Goal: Task Accomplishment & Management: Complete application form

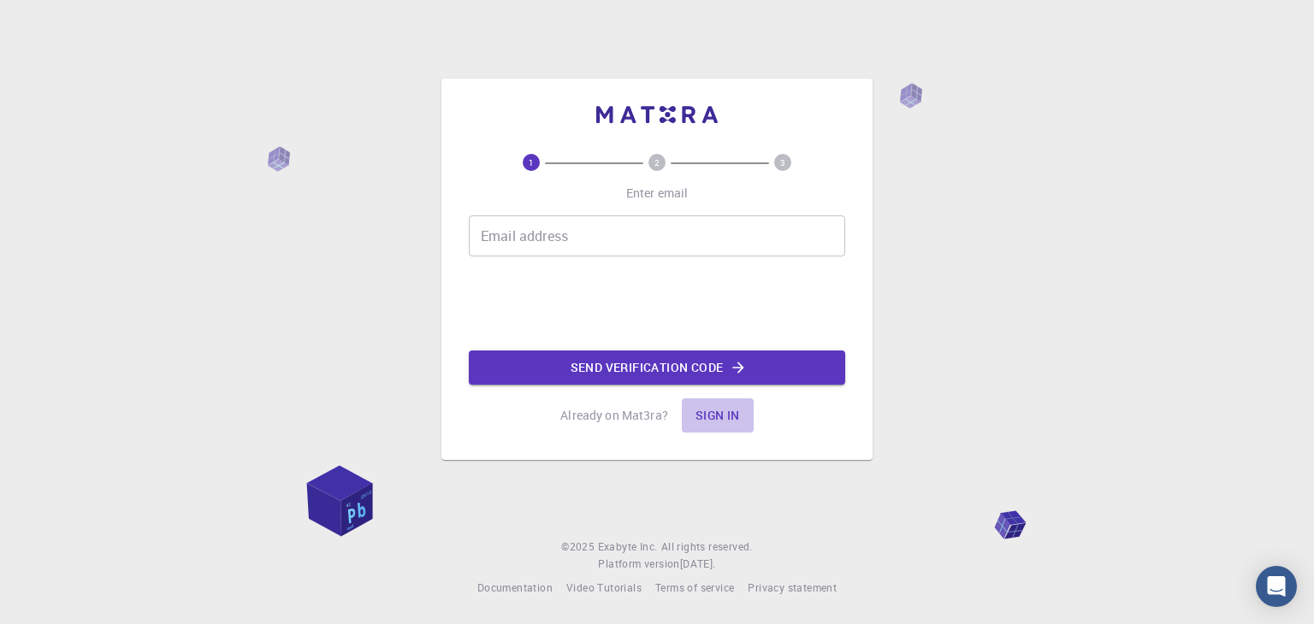
click at [718, 425] on button "Sign in" at bounding box center [718, 416] width 72 height 34
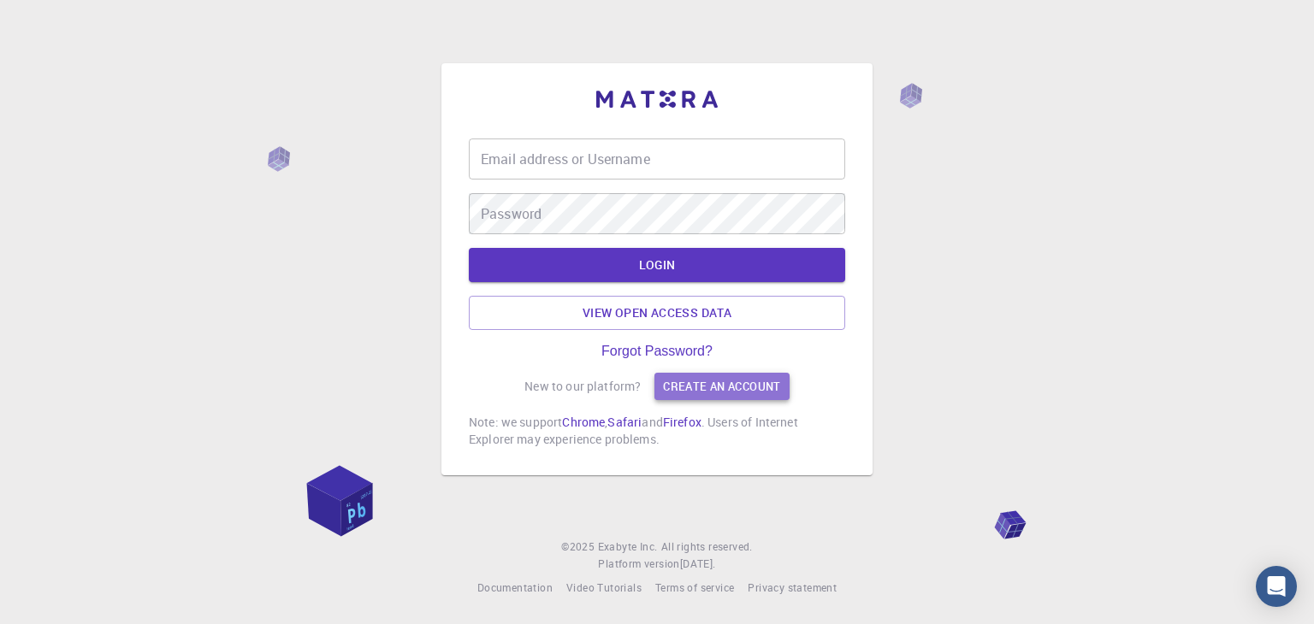
click at [699, 373] on link "Create an account" at bounding box center [721, 386] width 134 height 27
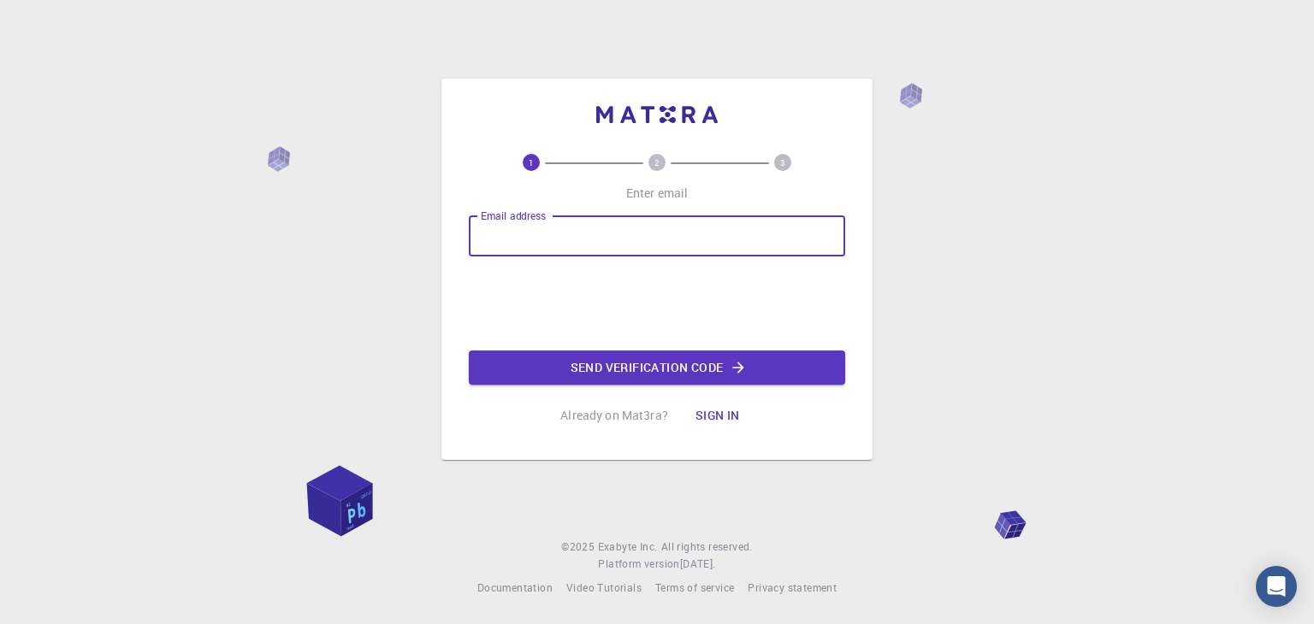
click at [618, 240] on input "Email address" at bounding box center [657, 236] width 376 height 41
type input "[EMAIL_ADDRESS][DOMAIN_NAME]"
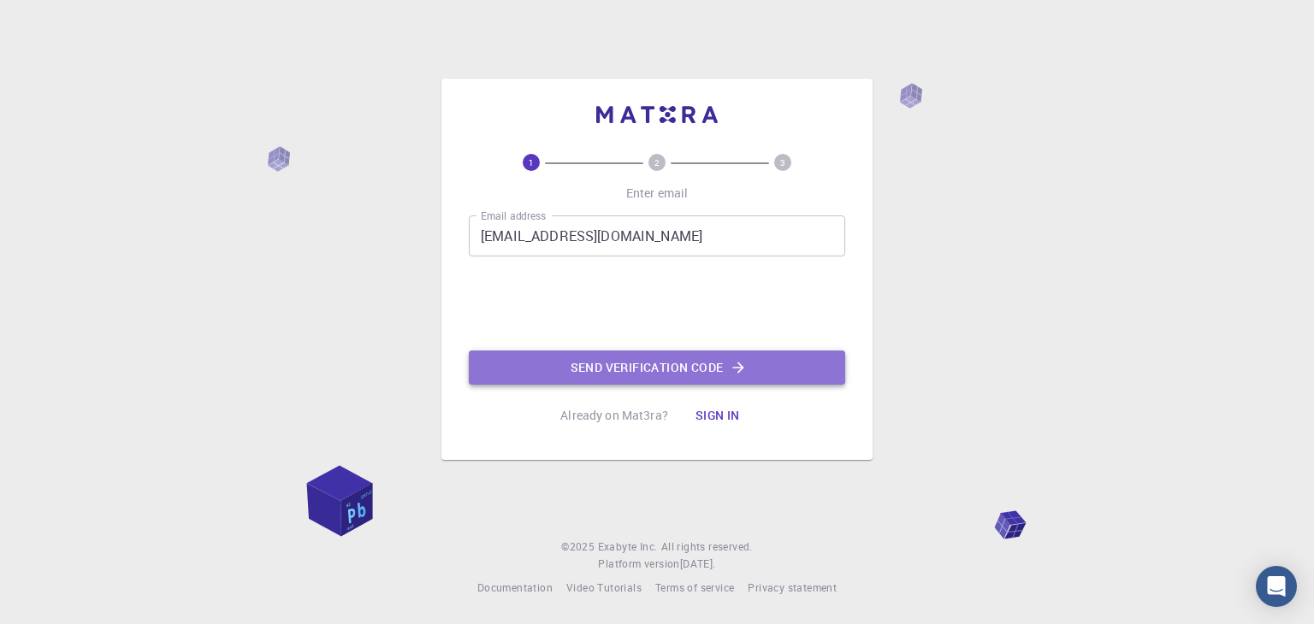
click at [593, 376] on button "Send verification code" at bounding box center [657, 368] width 376 height 34
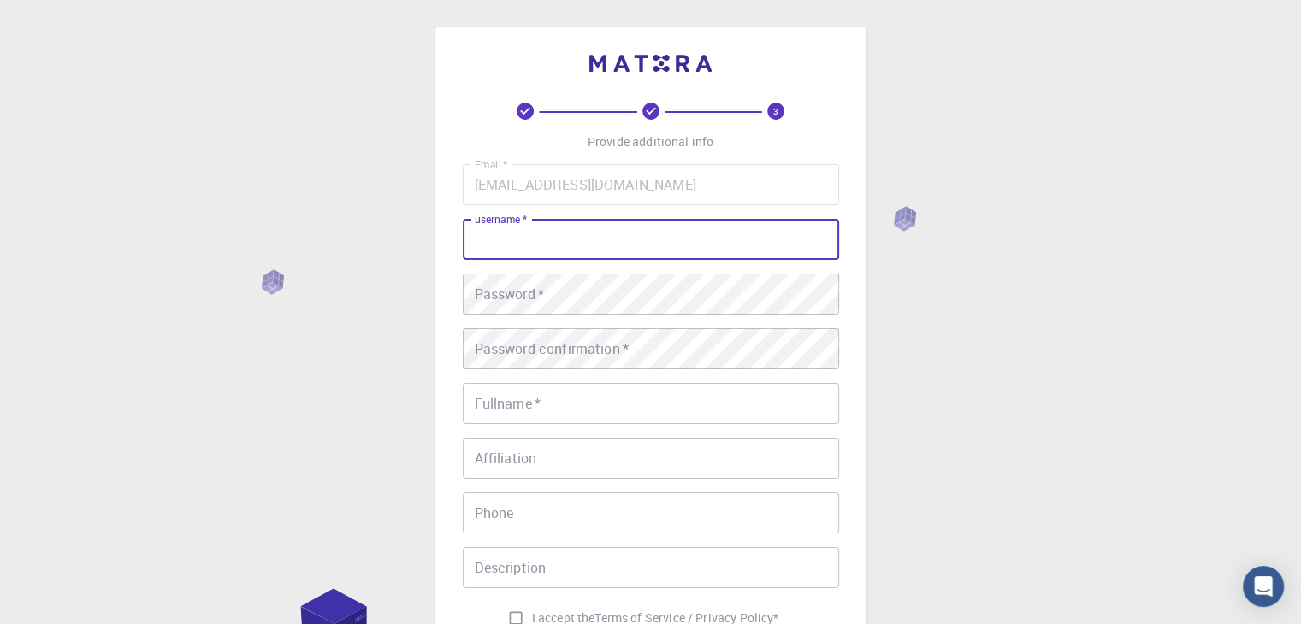
click at [548, 253] on input "username   *" at bounding box center [651, 239] width 376 height 41
type input "hvtiy"
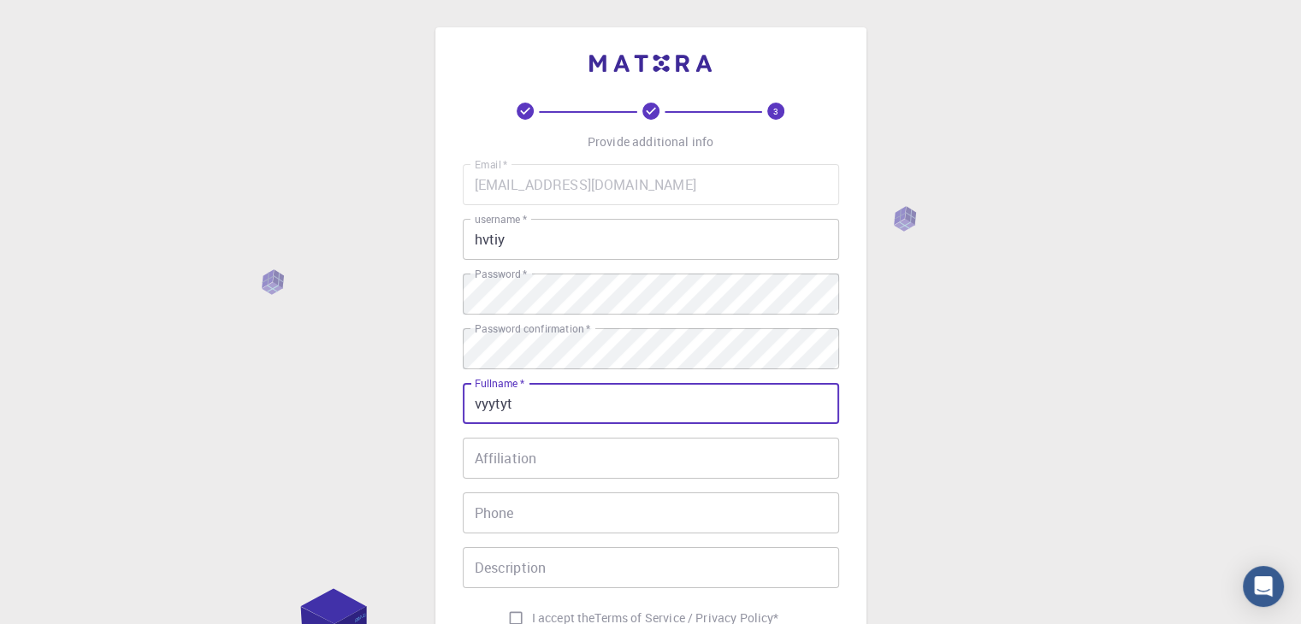
type input "vyytyt"
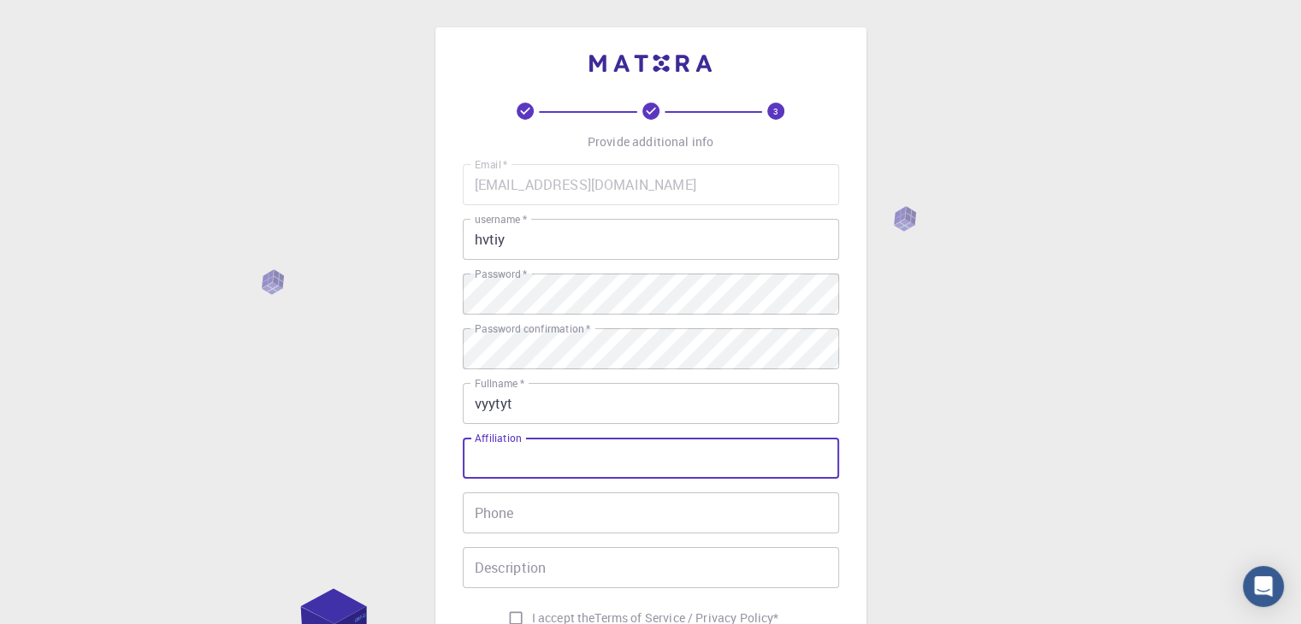
click at [671, 455] on input "Affiliation" at bounding box center [651, 458] width 376 height 41
type input "v uvuy"
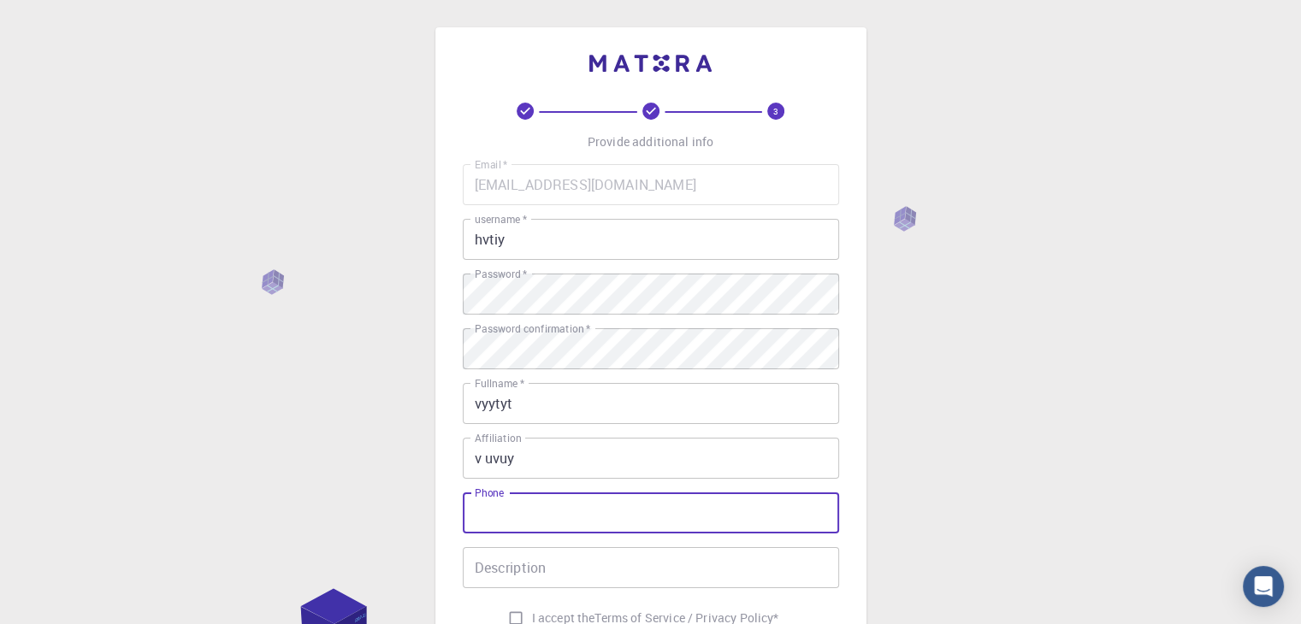
click at [668, 512] on input "Phone" at bounding box center [651, 513] width 376 height 41
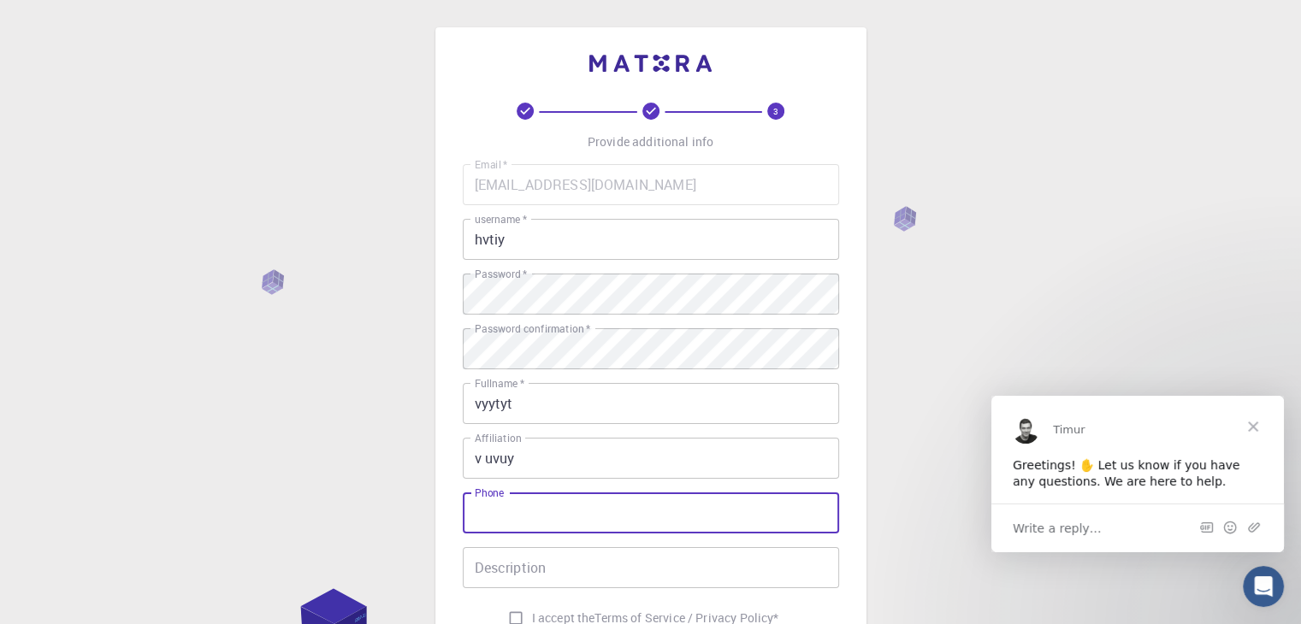
type input "09994109470"
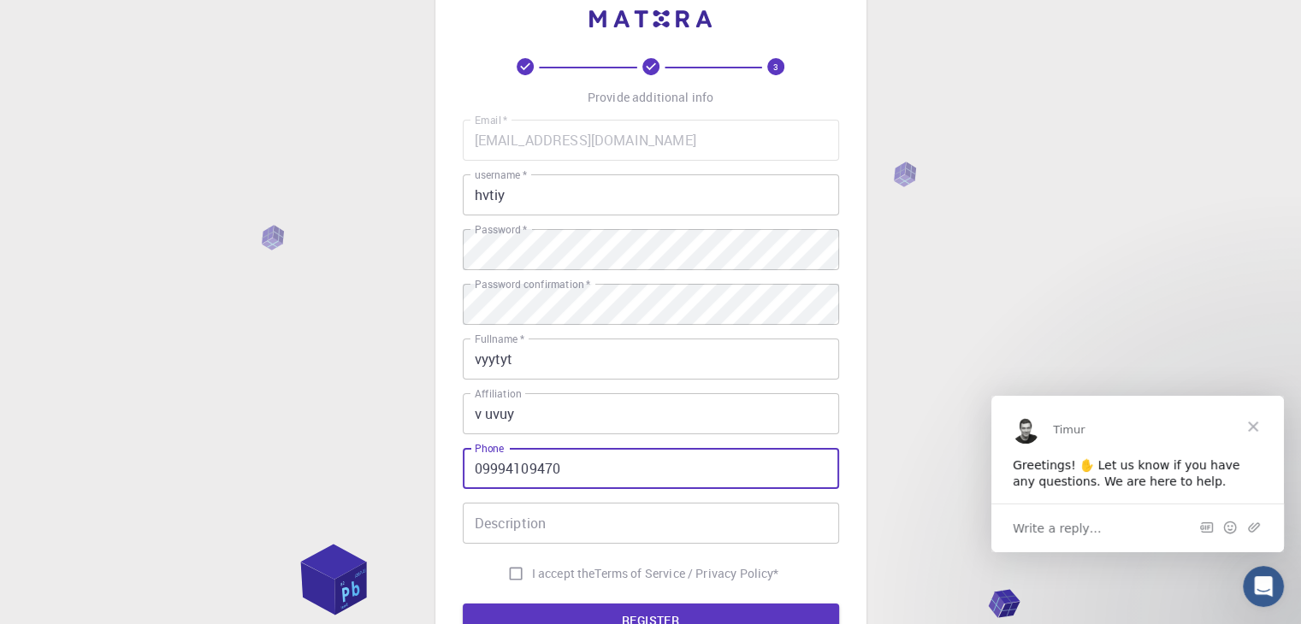
scroll to position [48, 0]
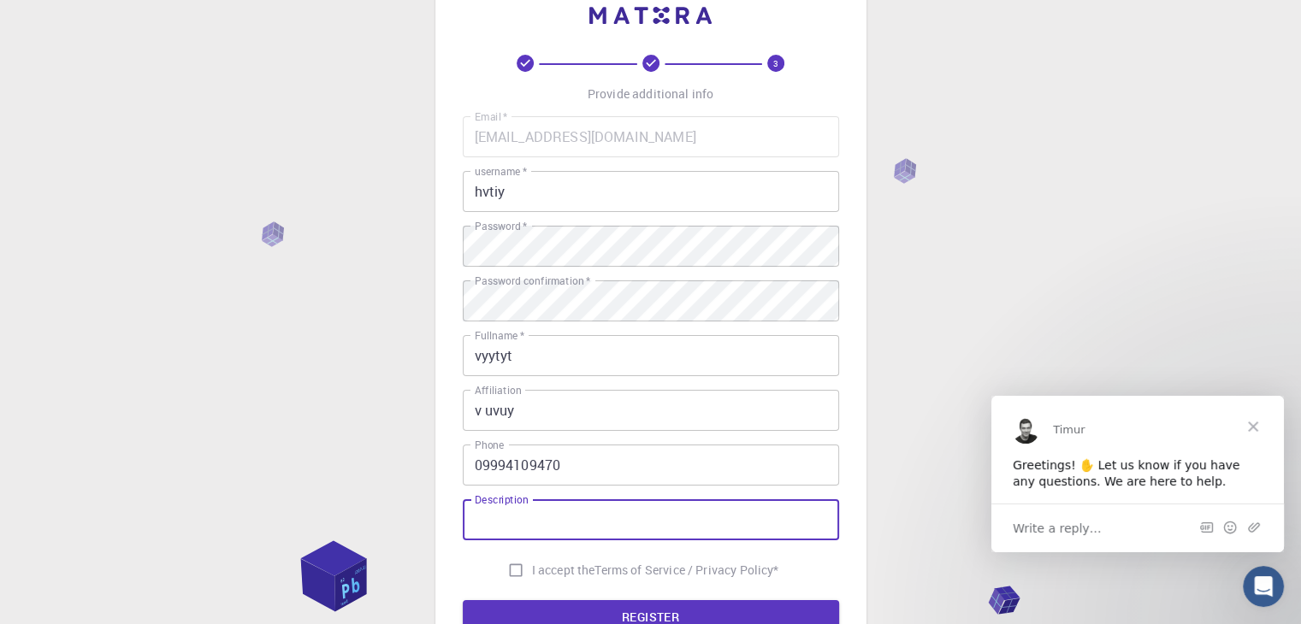
click at [653, 534] on input "Description" at bounding box center [651, 520] width 376 height 41
type input "hvuvu"
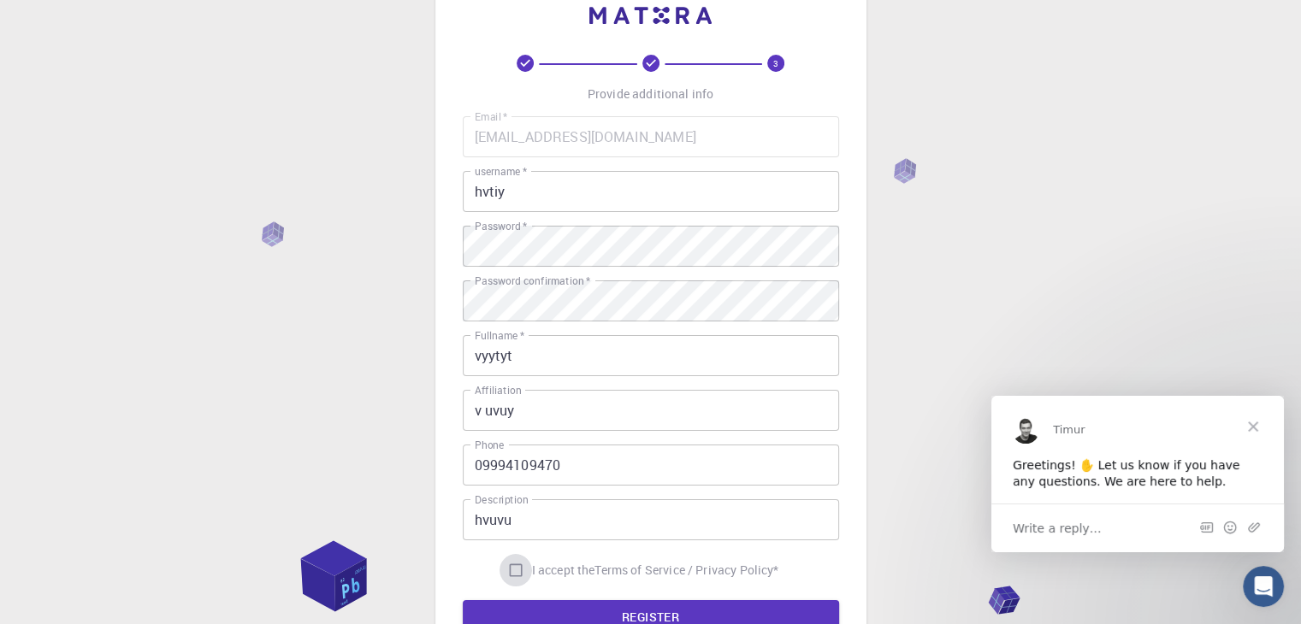
click at [513, 566] on input "I accept the Terms of Service / Privacy Policy *" at bounding box center [516, 570] width 33 height 33
checkbox input "true"
click at [537, 601] on button "REGISTER" at bounding box center [651, 618] width 376 height 34
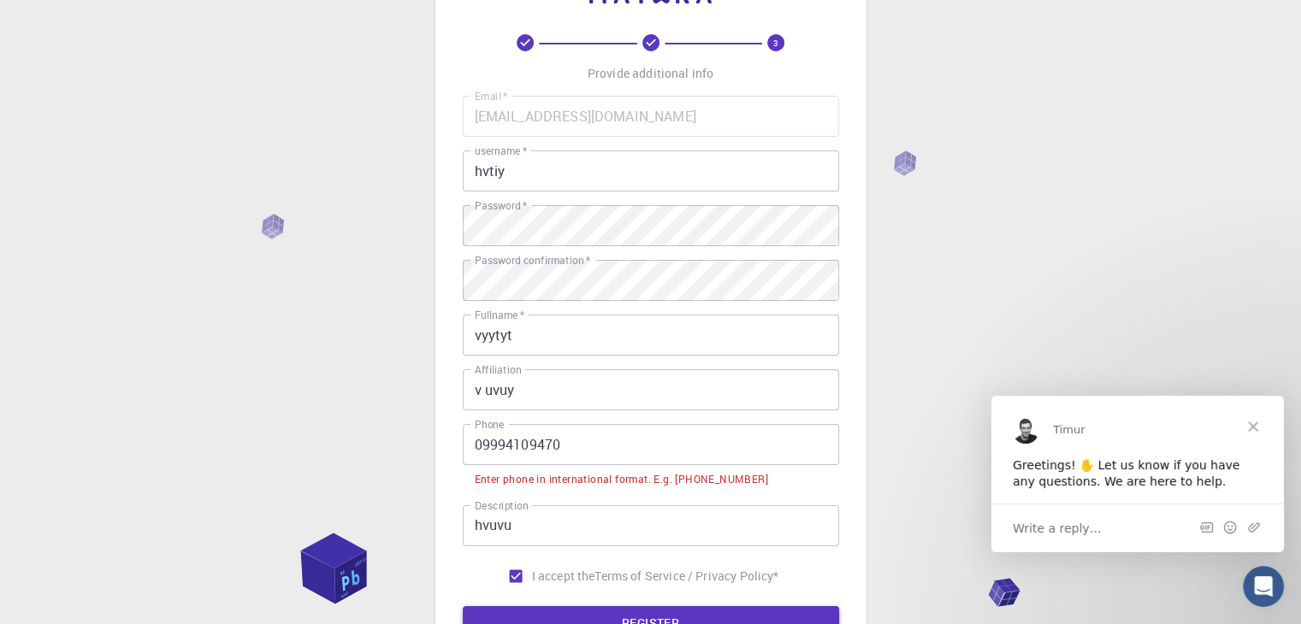
scroll to position [102, 0]
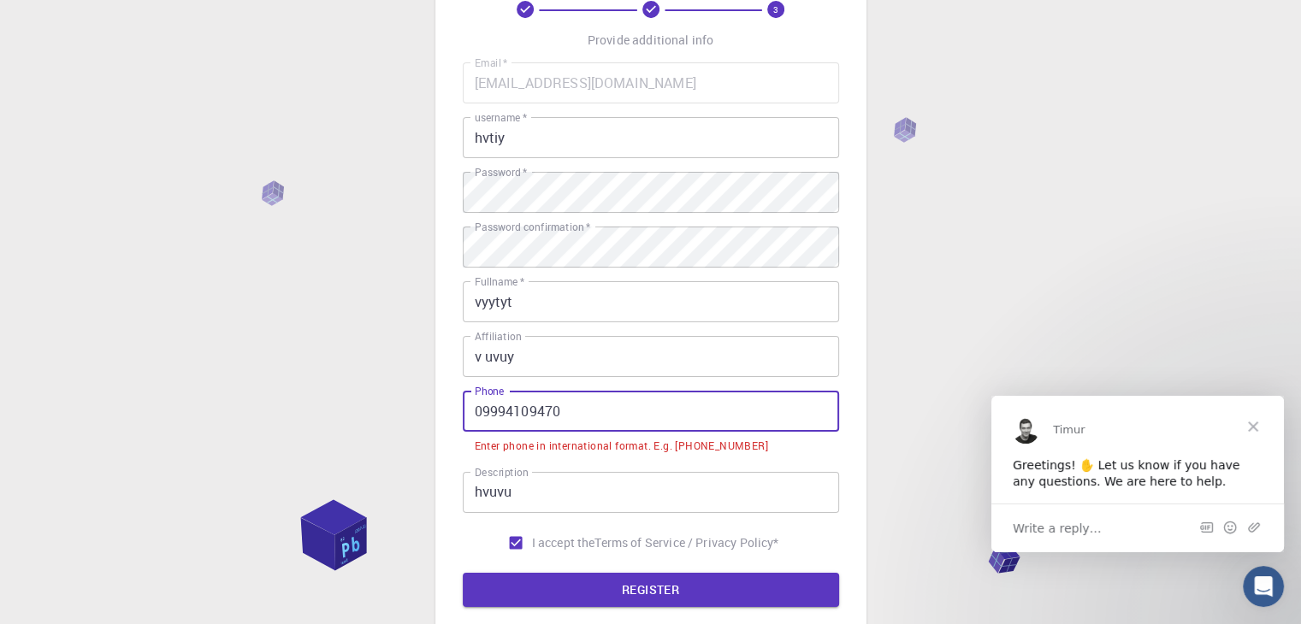
click at [482, 407] on input "09994109470" at bounding box center [651, 411] width 376 height 41
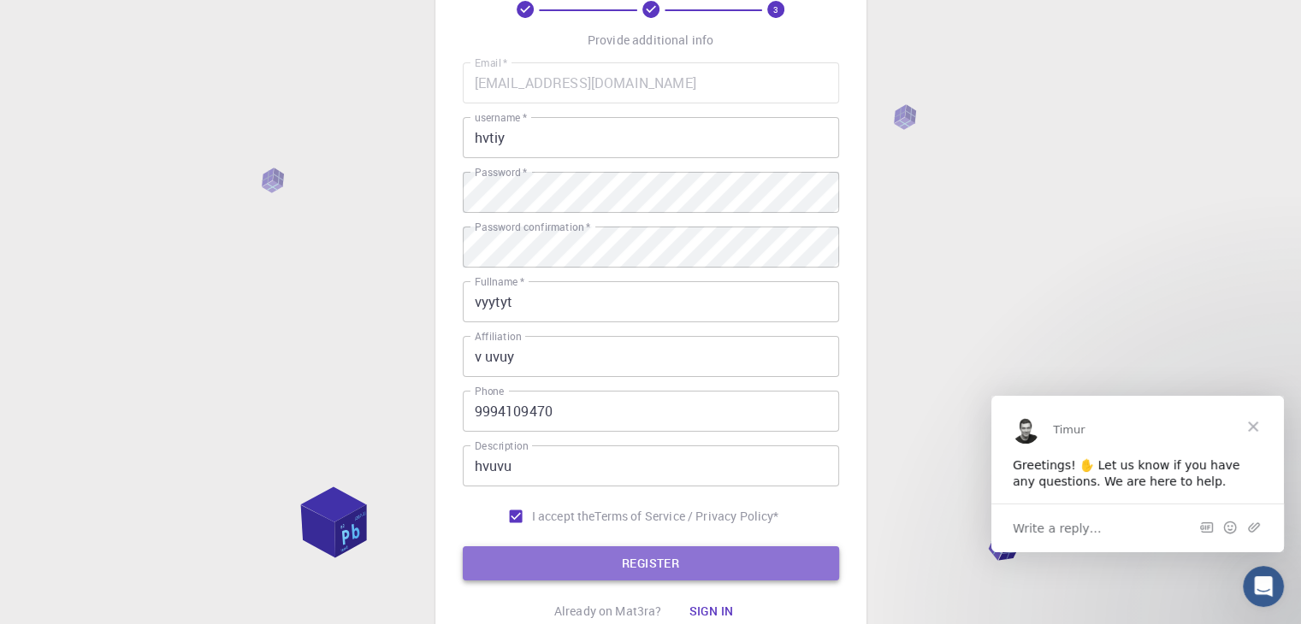
click at [522, 552] on button "REGISTER" at bounding box center [651, 564] width 376 height 34
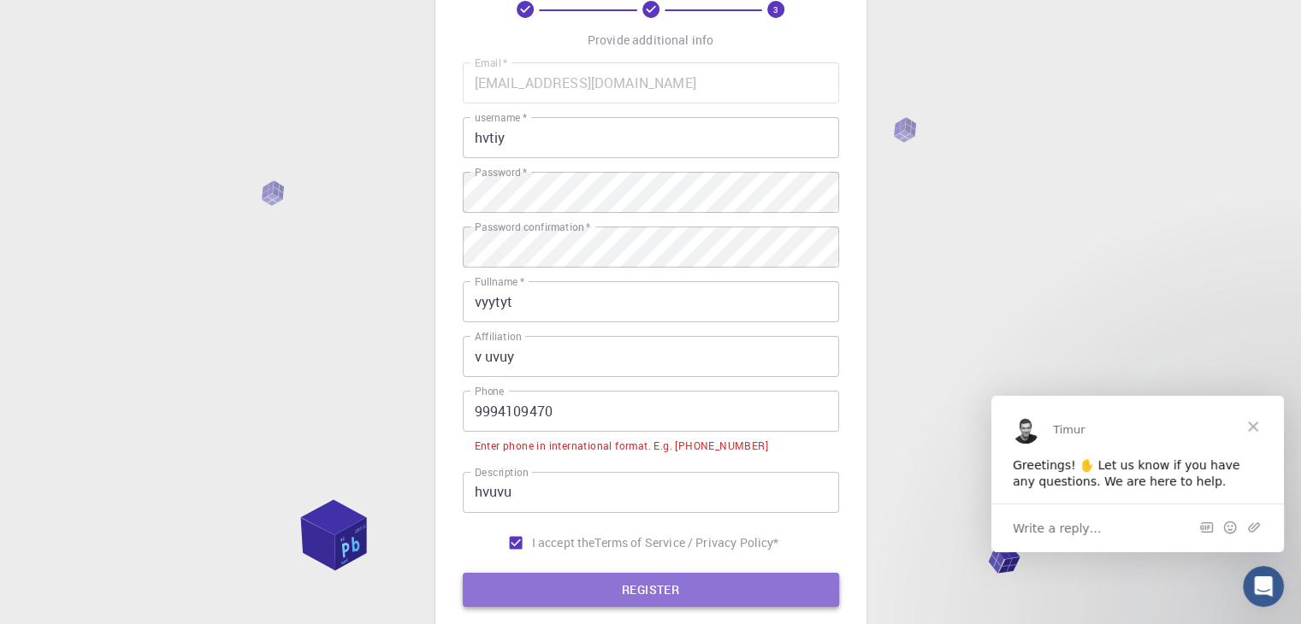
click at [531, 588] on button "REGISTER" at bounding box center [651, 590] width 376 height 34
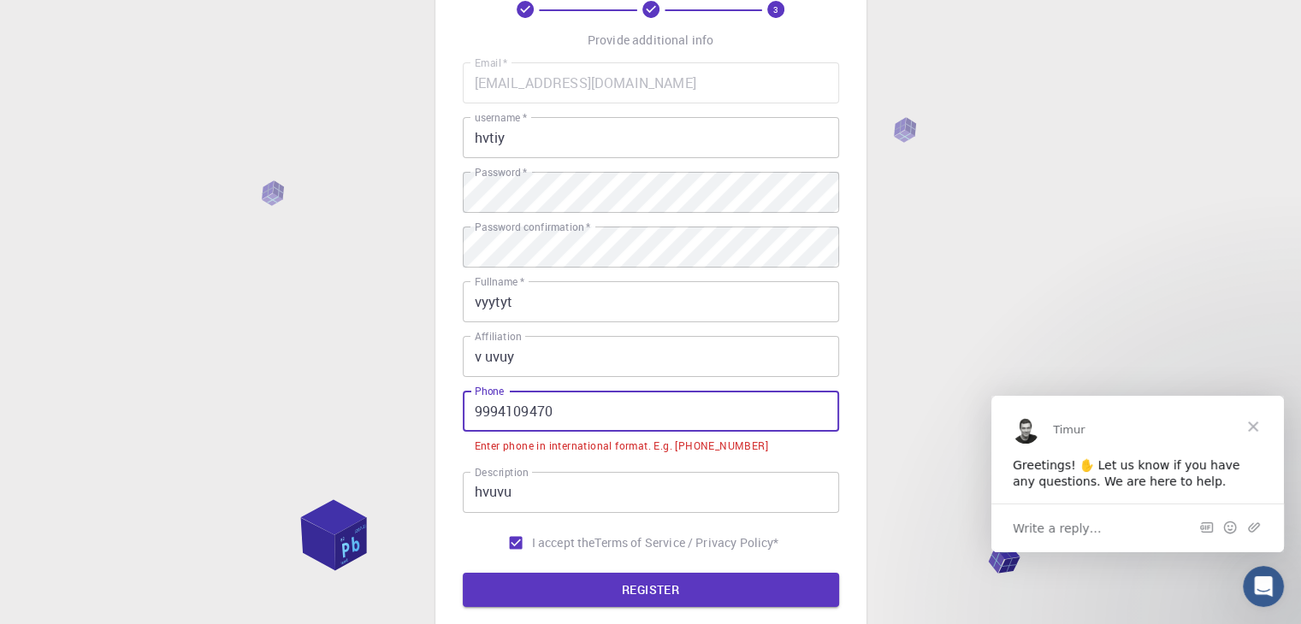
click at [470, 417] on input "9994109470" at bounding box center [651, 411] width 376 height 41
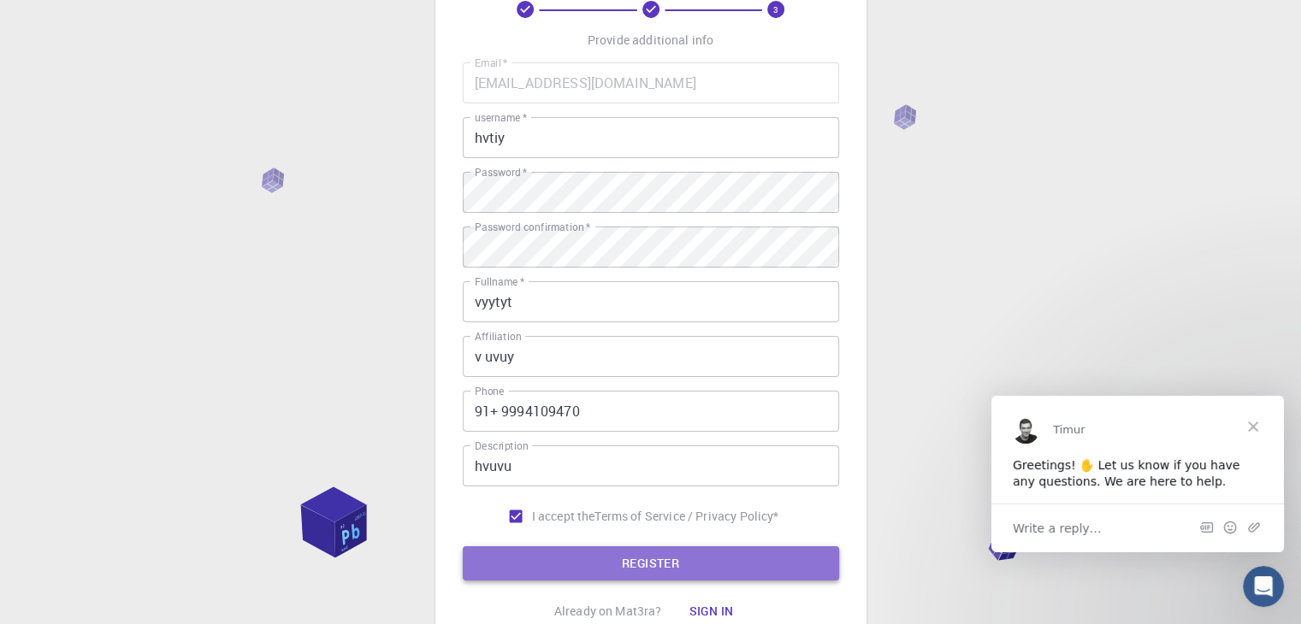
click at [553, 552] on button "REGISTER" at bounding box center [651, 564] width 376 height 34
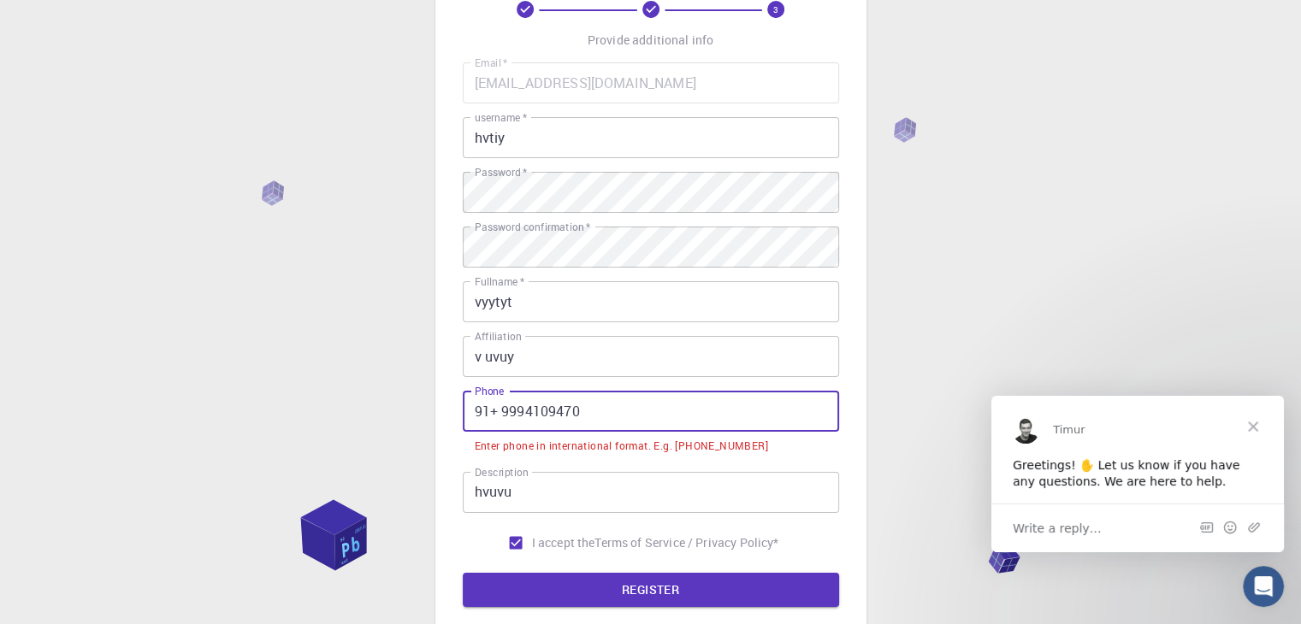
click at [492, 412] on input "91+ 9994109470" at bounding box center [651, 411] width 376 height 41
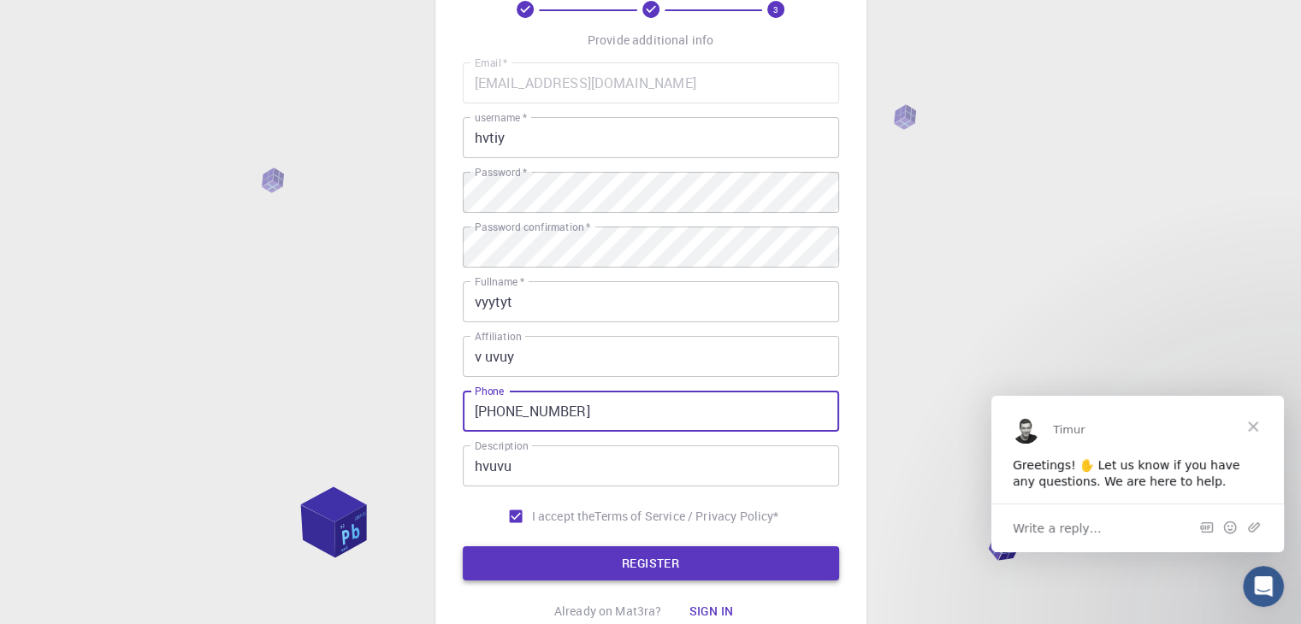
type input "[PHONE_NUMBER]"
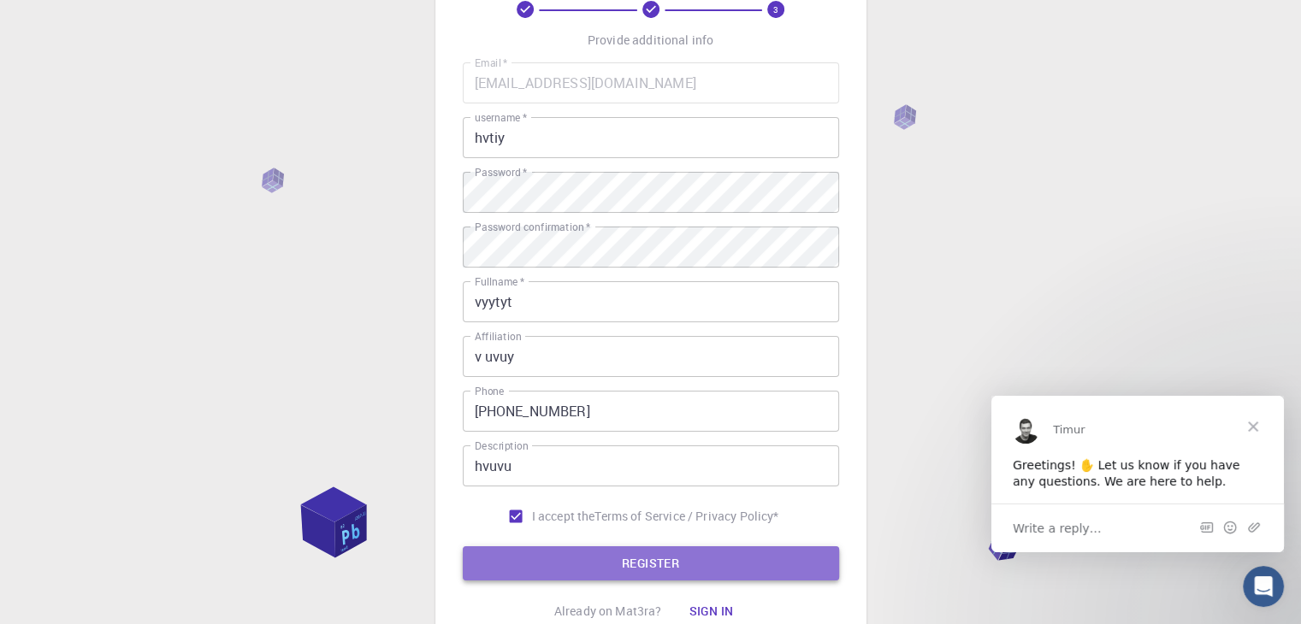
click at [527, 562] on button "REGISTER" at bounding box center [651, 564] width 376 height 34
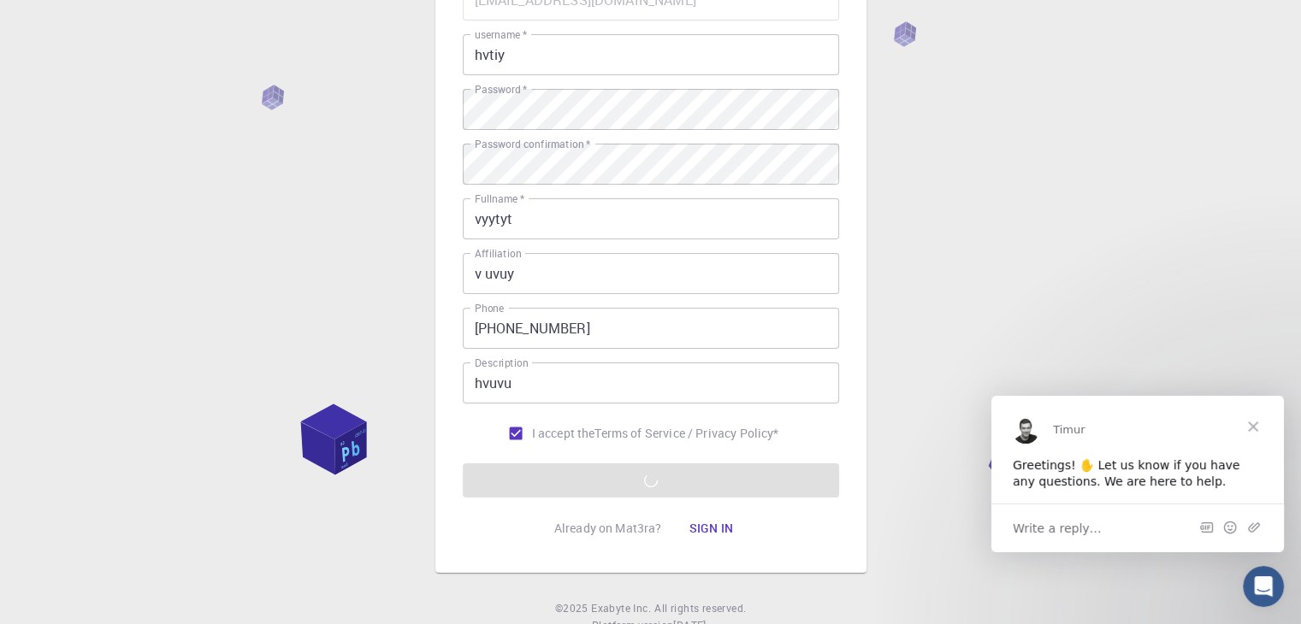
scroll to position [187, 0]
click at [1264, 423] on span "Close" at bounding box center [1253, 426] width 62 height 62
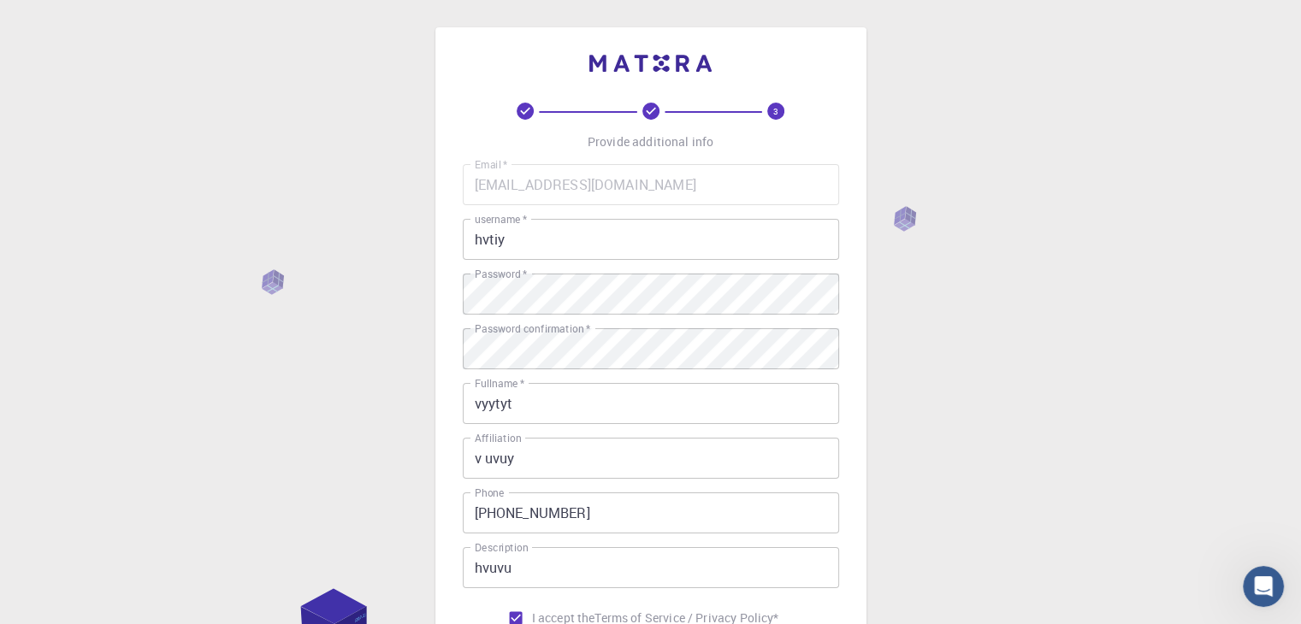
scroll to position [246, 0]
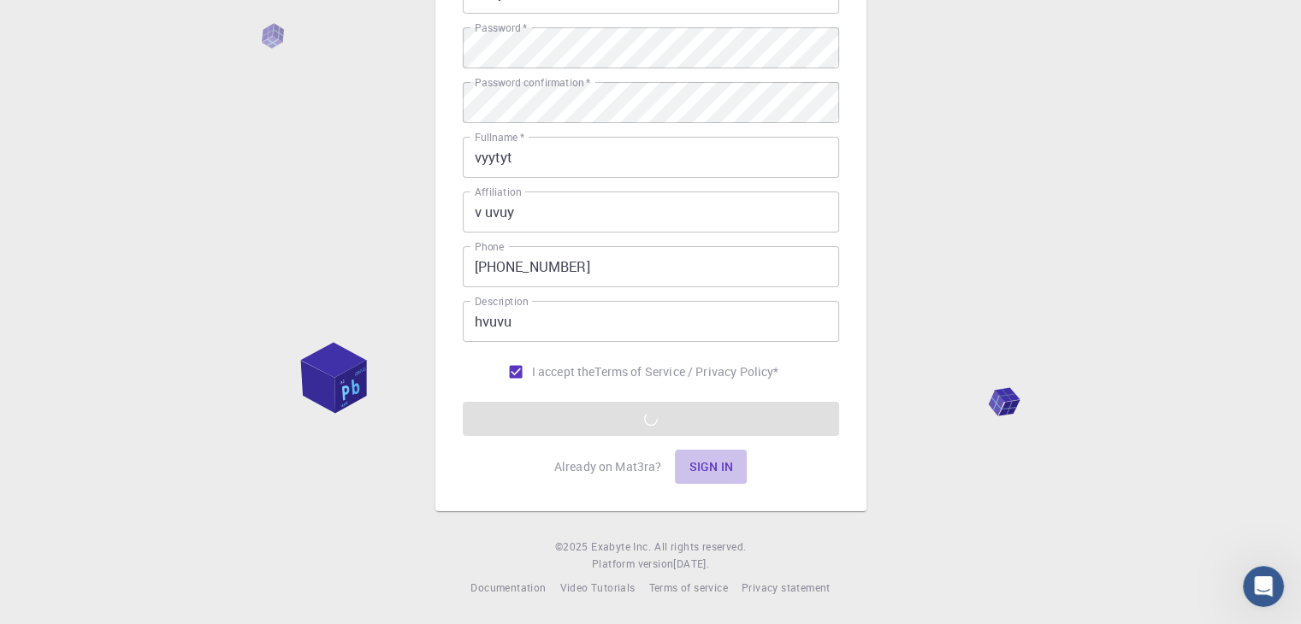
click at [706, 458] on button "Sign in" at bounding box center [711, 467] width 72 height 34
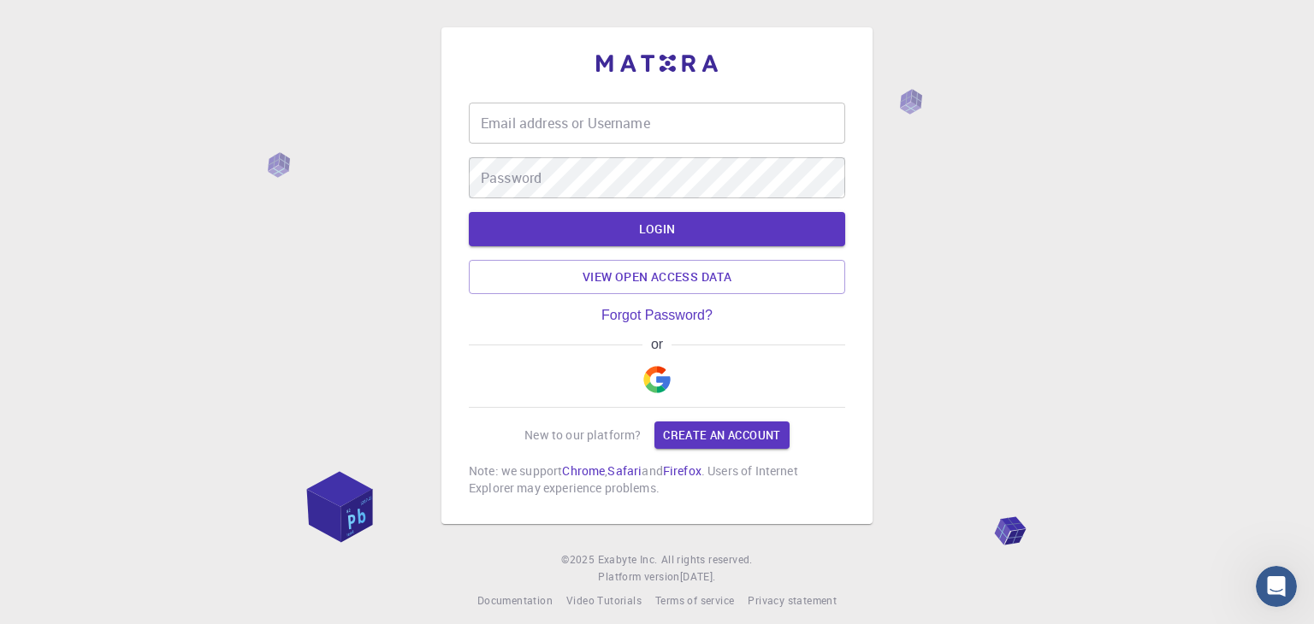
type input "[EMAIL_ADDRESS][DOMAIN_NAME]"
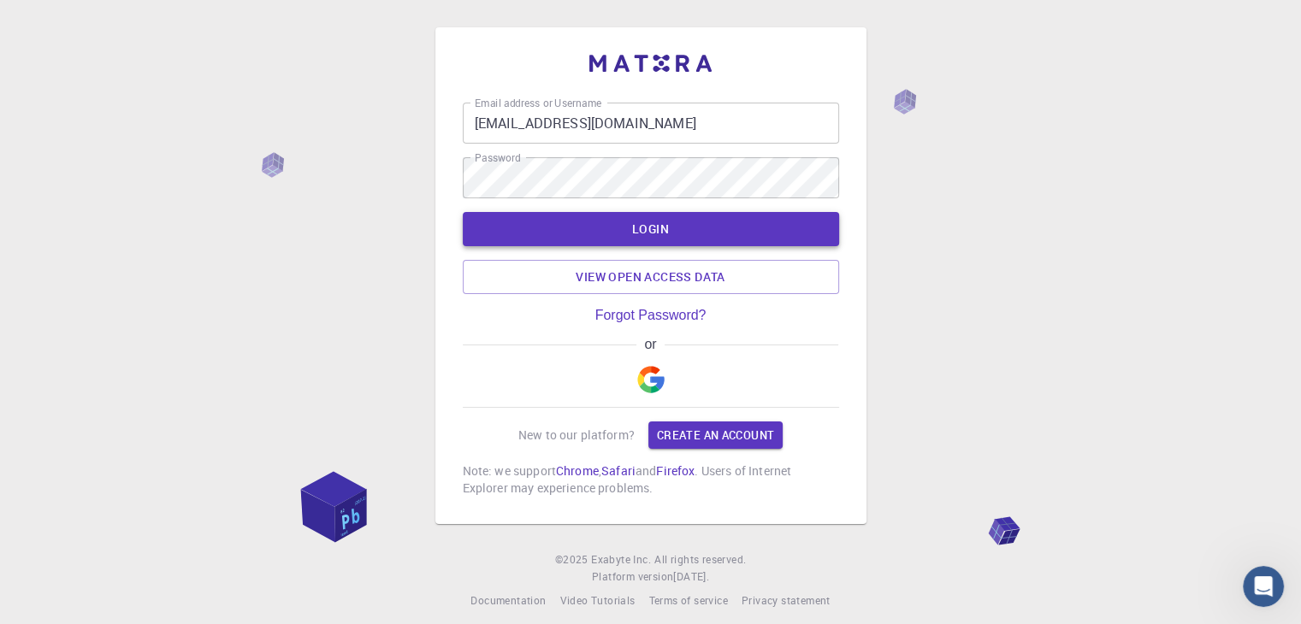
click at [633, 228] on button "LOGIN" at bounding box center [651, 229] width 376 height 34
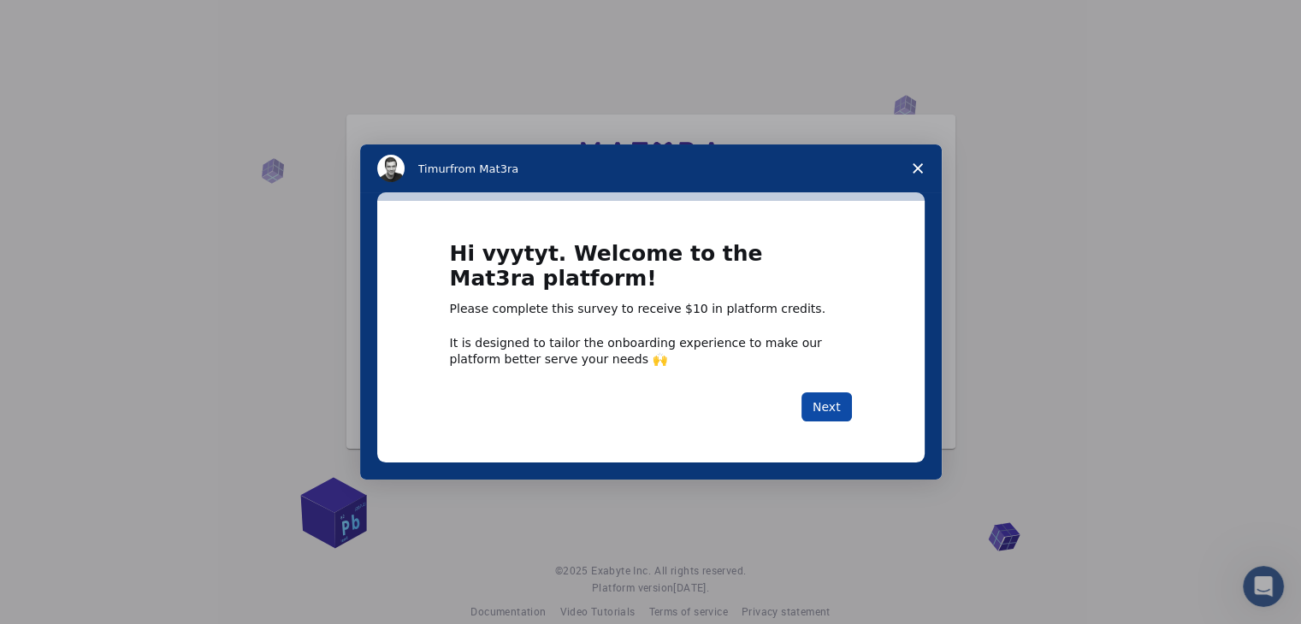
click at [820, 403] on button "Next" at bounding box center [827, 407] width 50 height 29
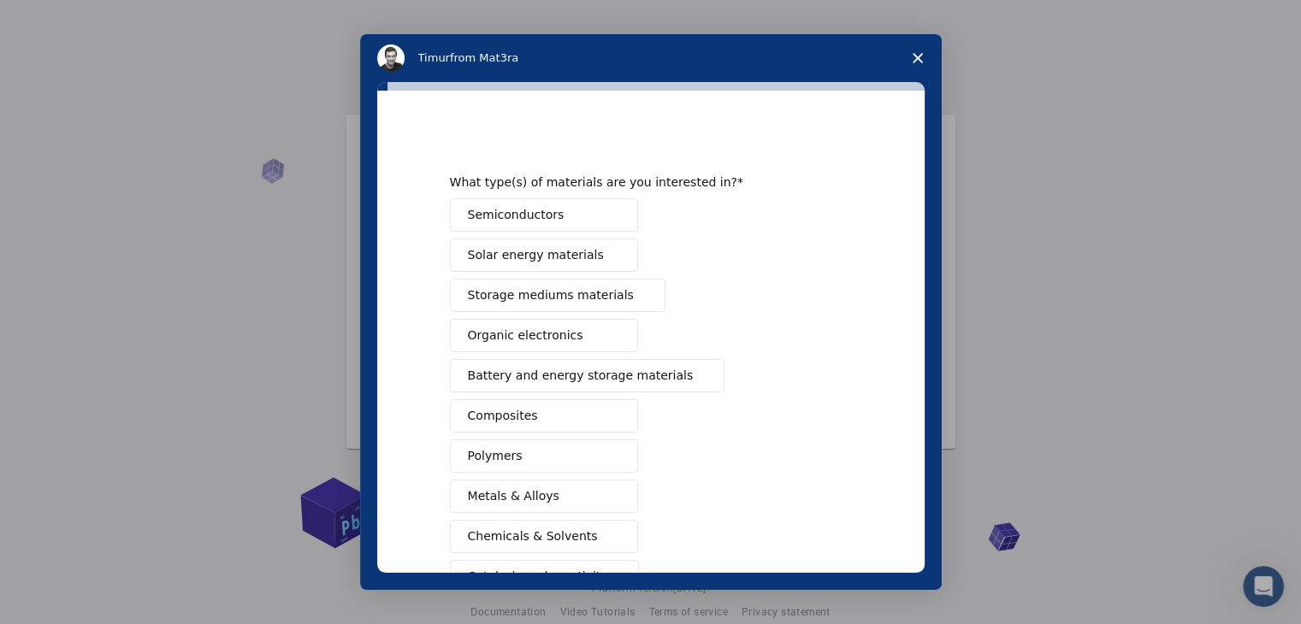
click at [722, 120] on div "What type(s) of materials are you interested in? Semiconductors Solar energy ma…" at bounding box center [650, 332] width 547 height 482
click at [914, 62] on icon "Close survey" at bounding box center [918, 58] width 10 height 10
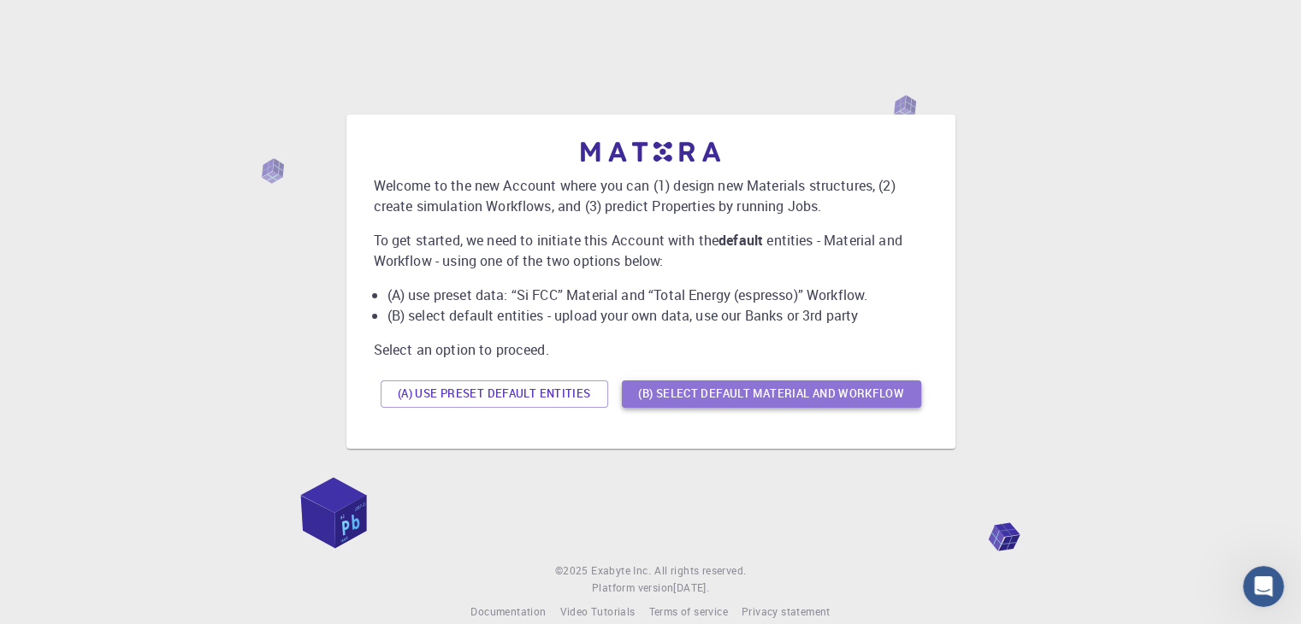
click at [637, 385] on button "(B) Select default material and workflow" at bounding box center [771, 394] width 299 height 27
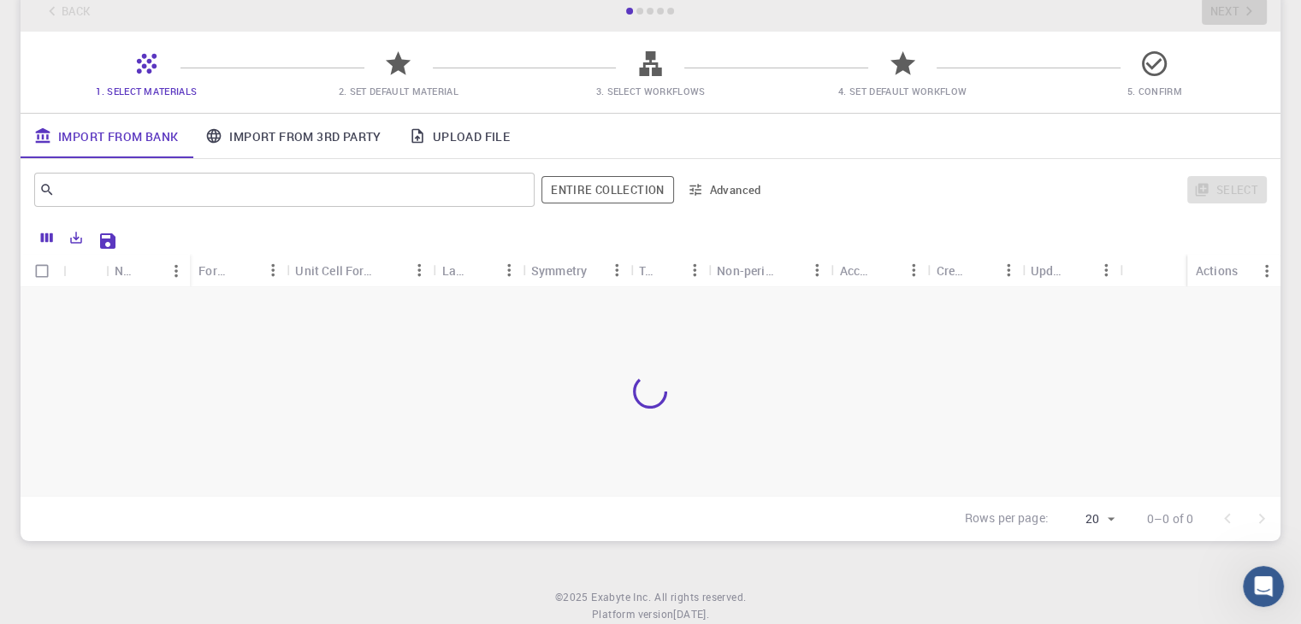
scroll to position [152, 0]
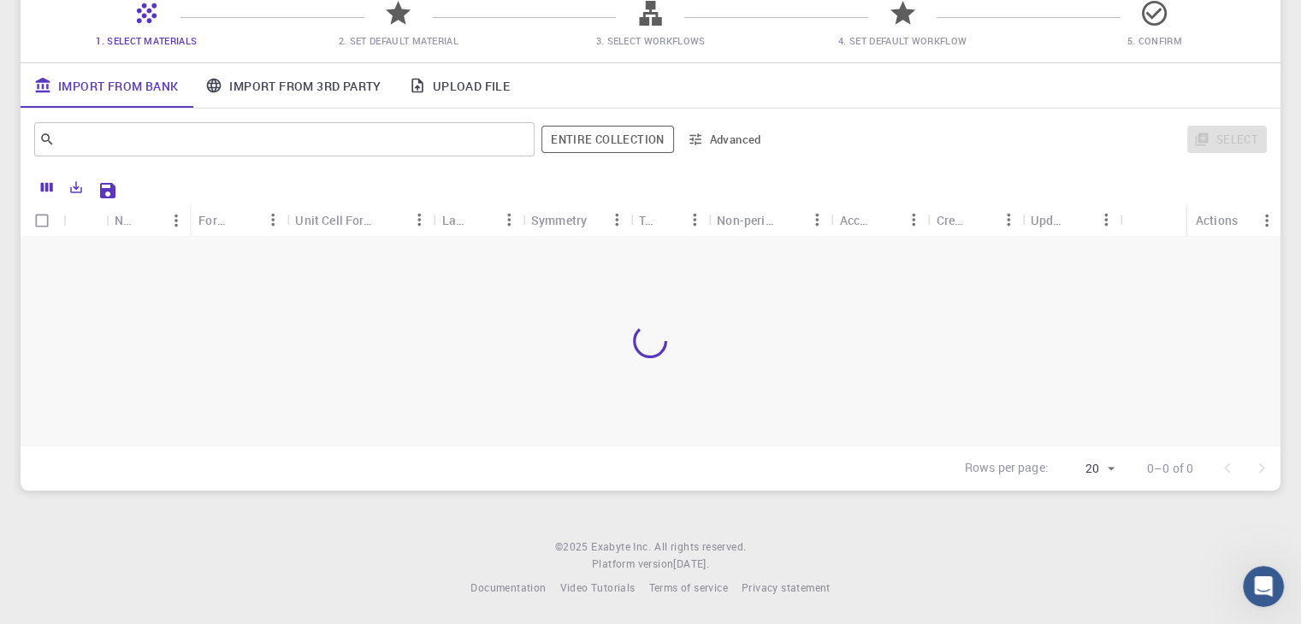
click at [637, 385] on div at bounding box center [651, 341] width 1260 height 209
click at [352, 147] on input "text" at bounding box center [278, 139] width 447 height 24
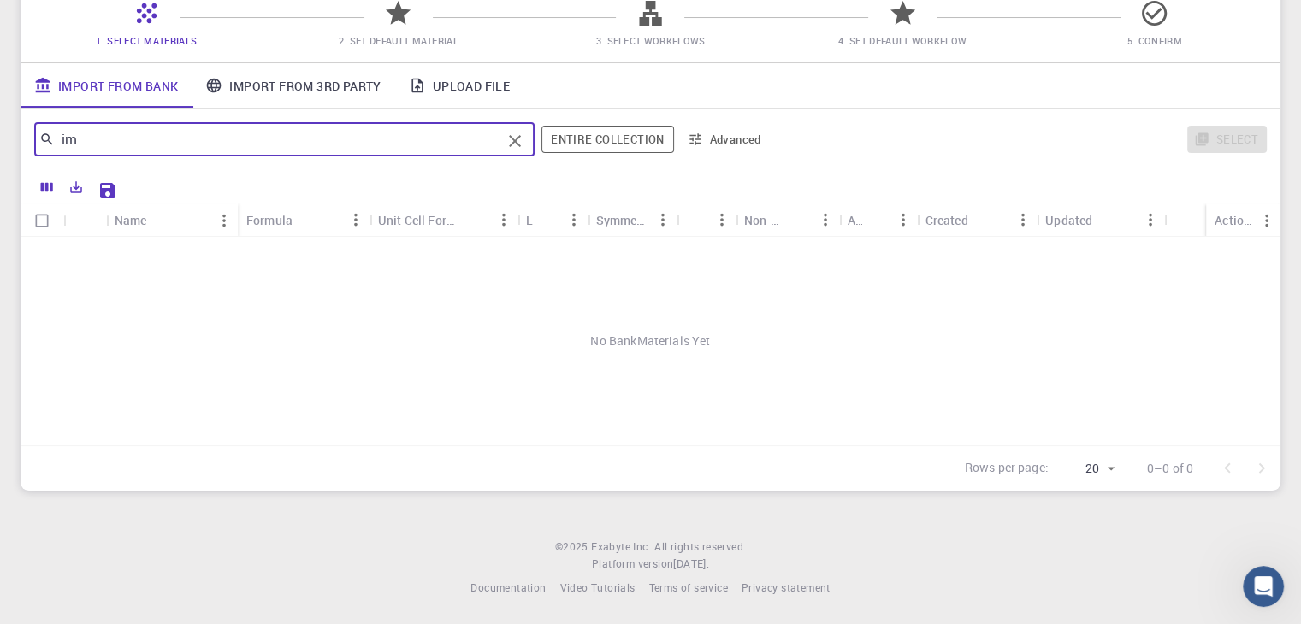
type input "i"
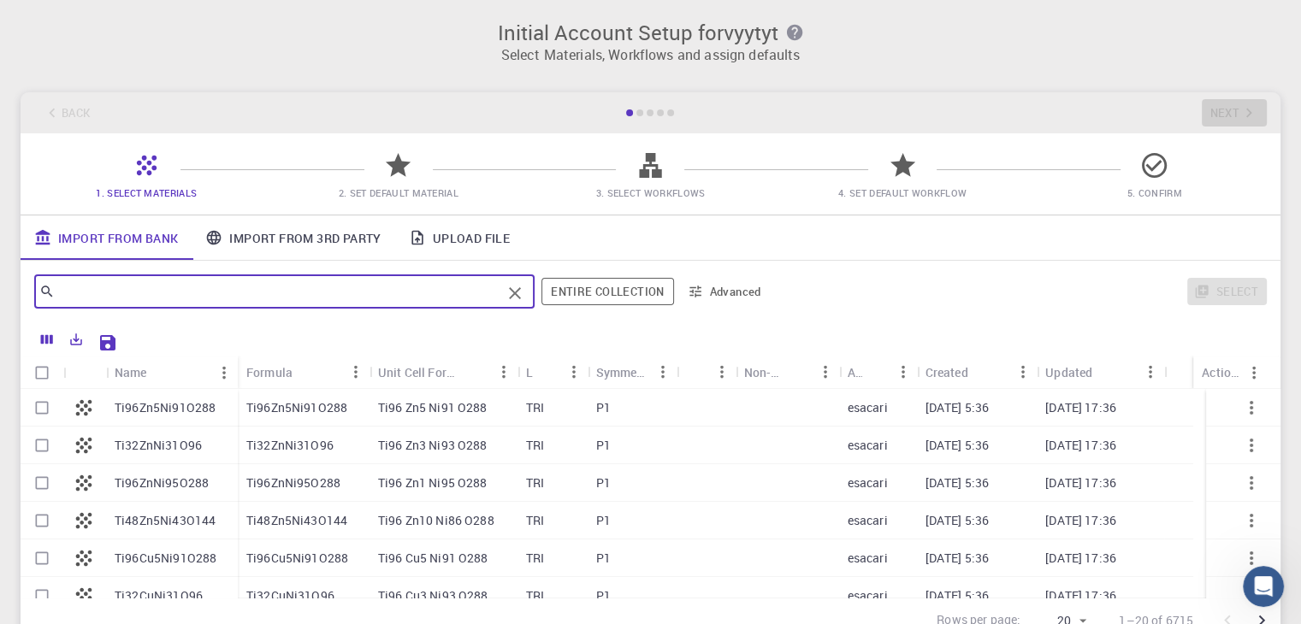
scroll to position [3, 0]
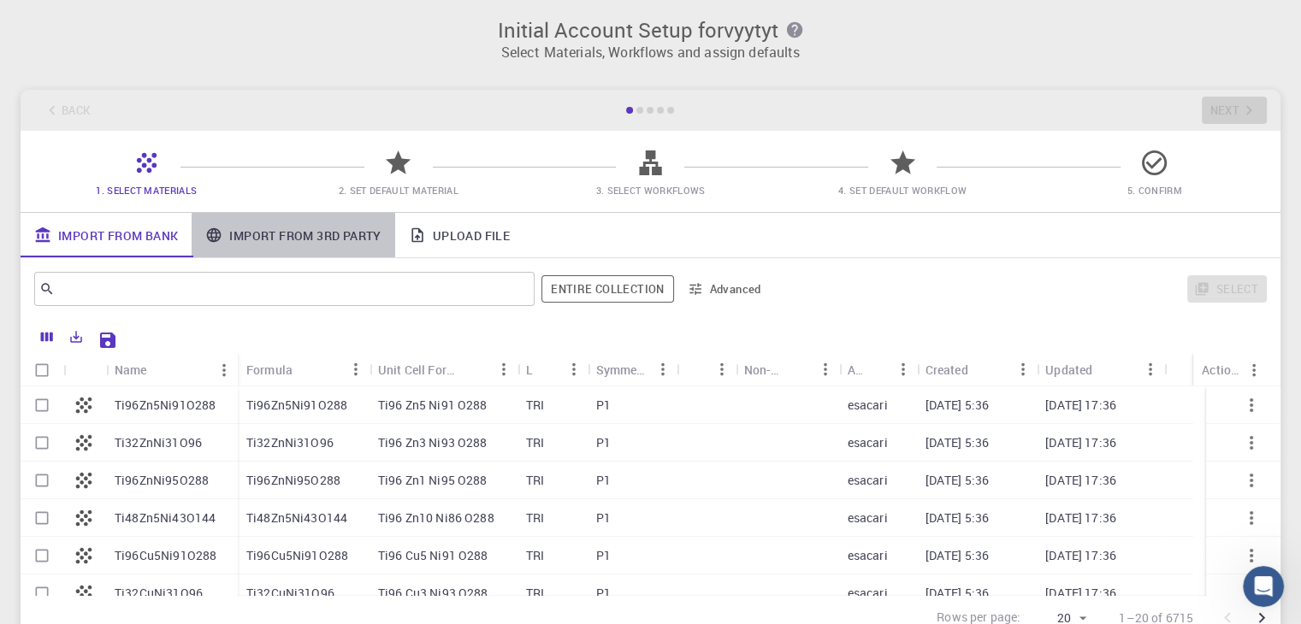
click at [339, 228] on link "Import From 3rd Party" at bounding box center [293, 235] width 203 height 44
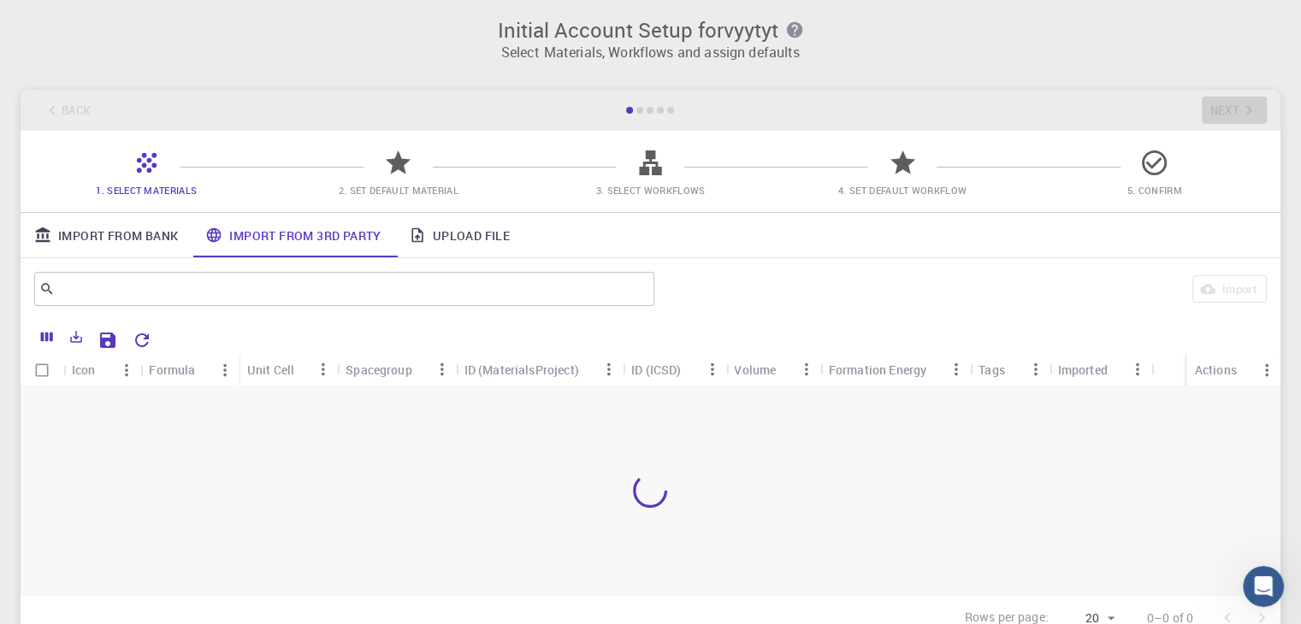
click at [399, 184] on span "2. Set Default Material" at bounding box center [399, 190] width 120 height 13
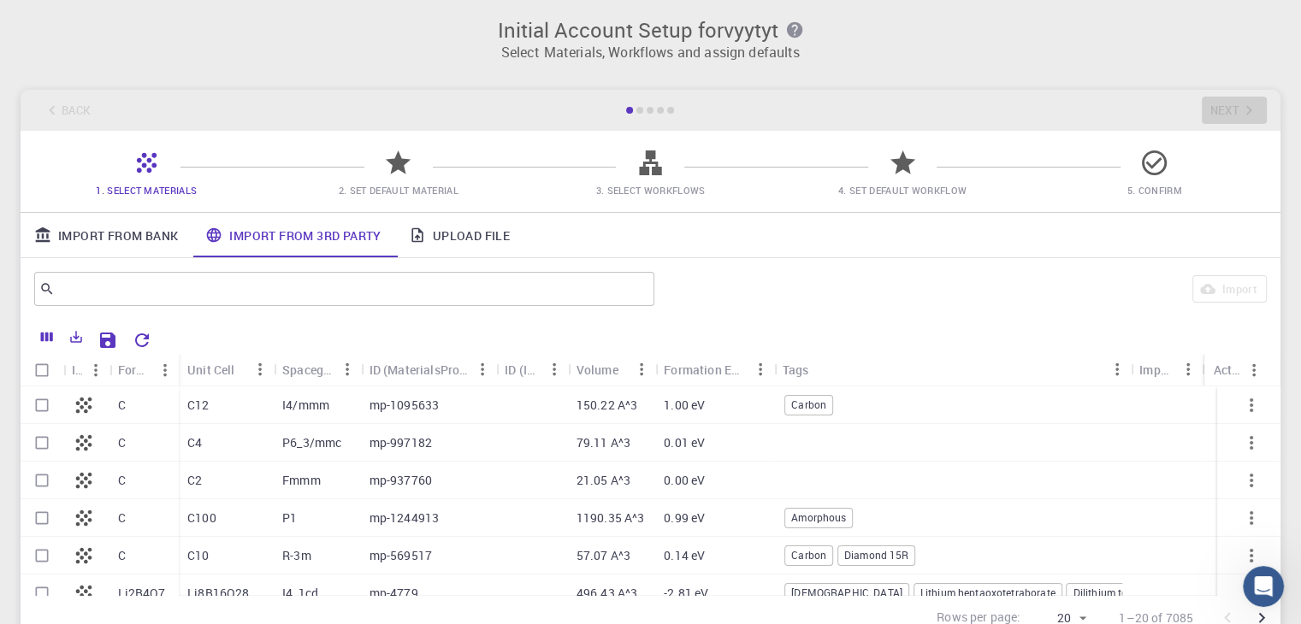
scroll to position [0, 0]
click at [643, 121] on div "Back Next" at bounding box center [651, 112] width 1260 height 41
click at [628, 108] on div "Back Next" at bounding box center [651, 112] width 1260 height 41
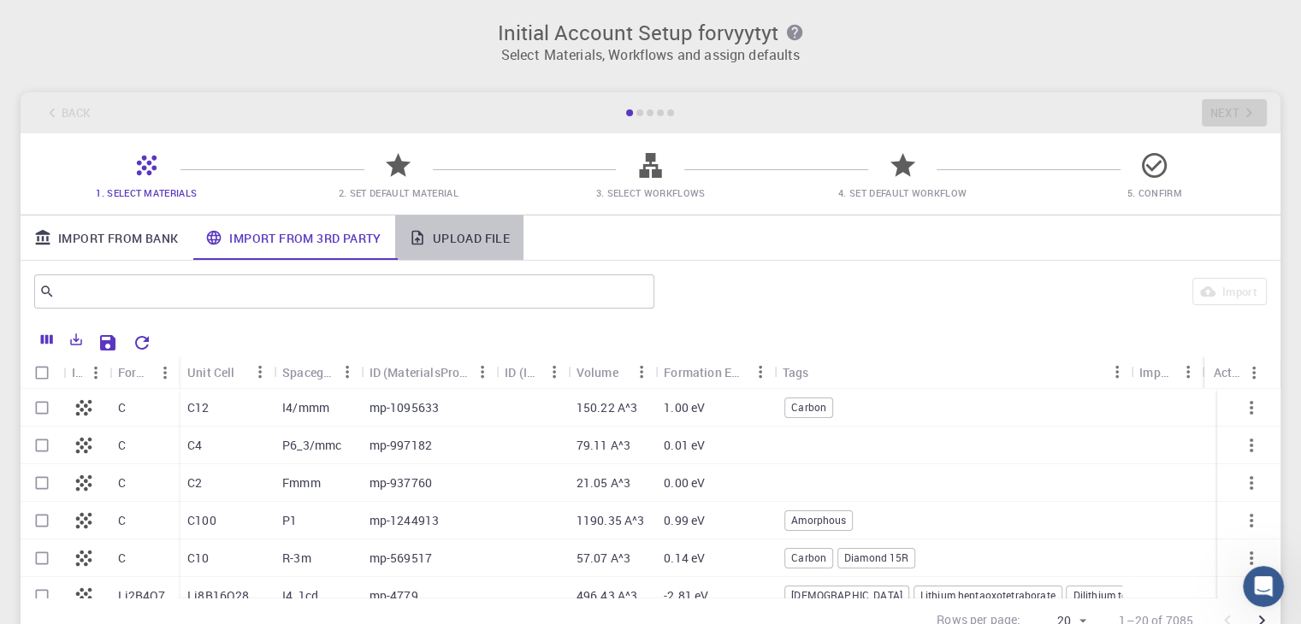
click at [421, 239] on icon at bounding box center [417, 237] width 17 height 17
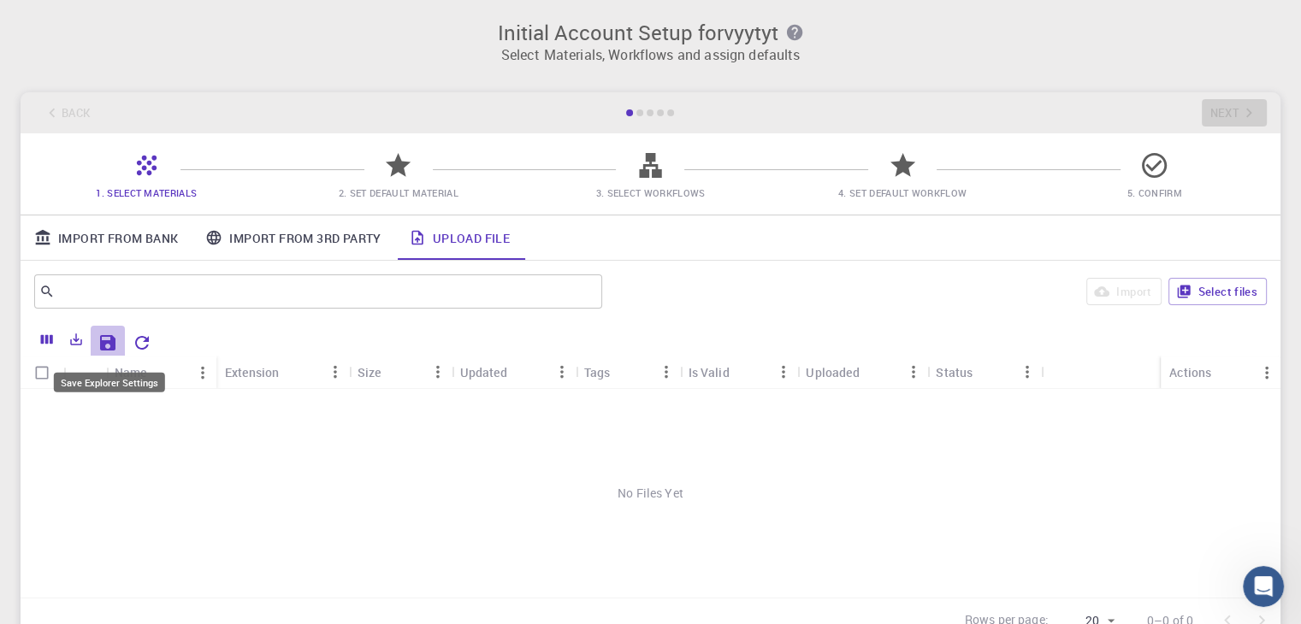
click at [103, 346] on icon "Save Explorer Settings" at bounding box center [107, 342] width 15 height 15
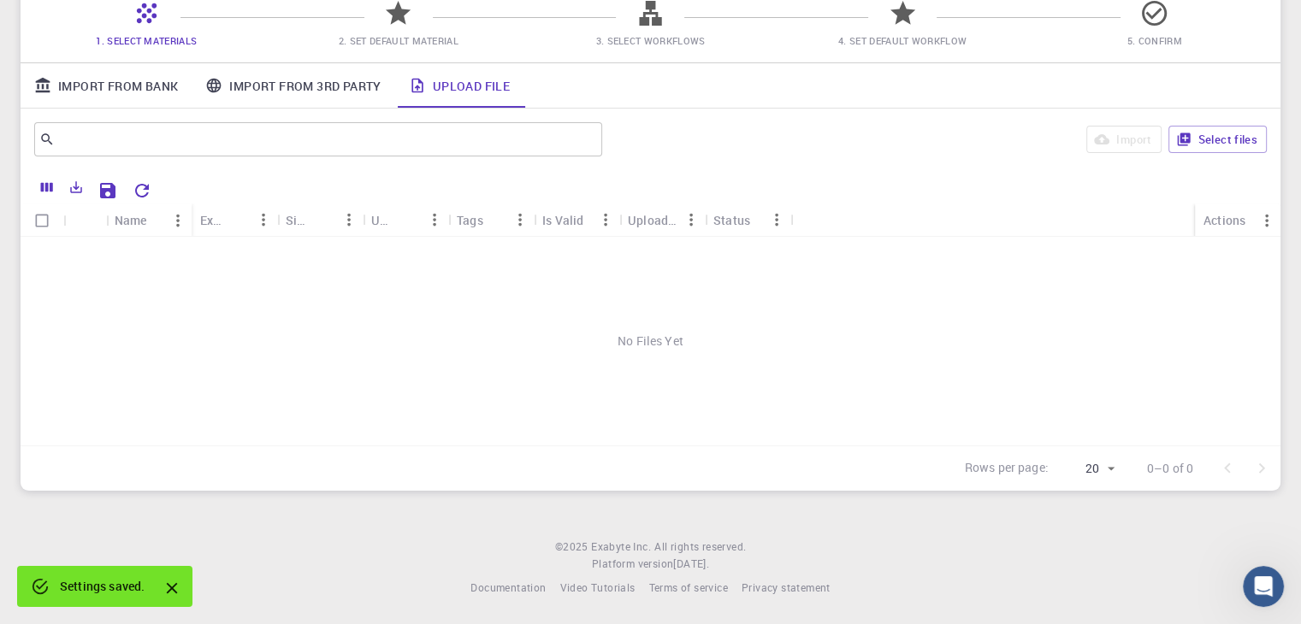
scroll to position [87, 0]
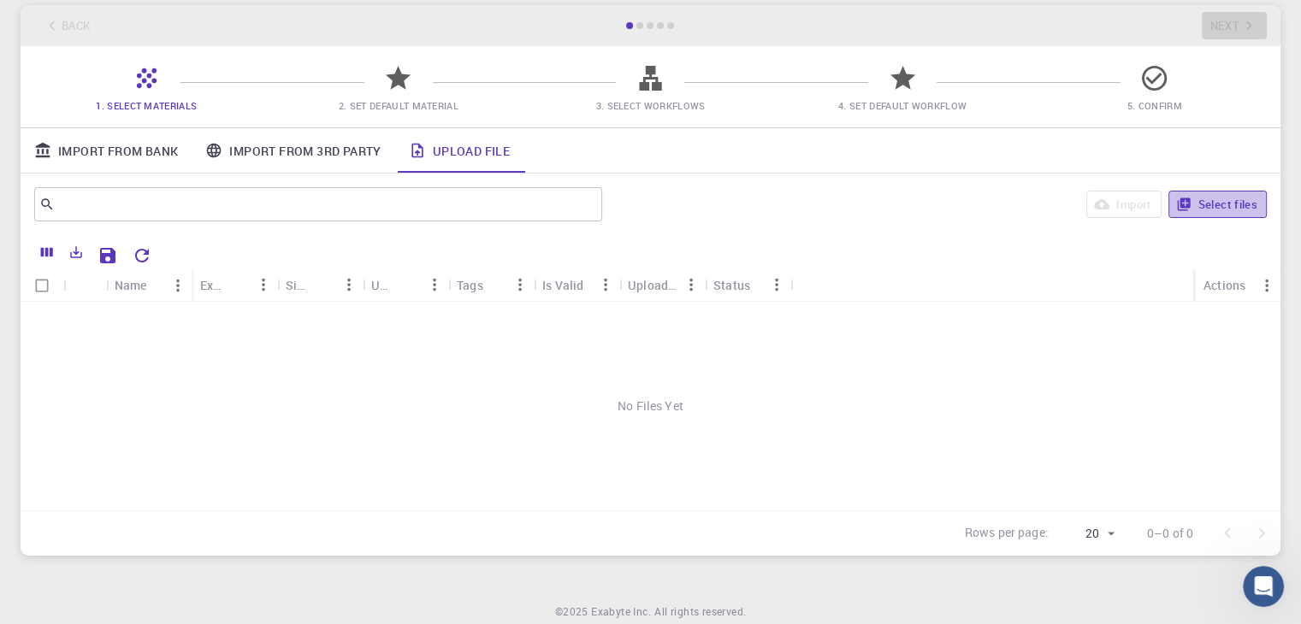
click at [1227, 192] on button "Select files" at bounding box center [1217, 204] width 98 height 27
click at [638, 28] on div "Back Next" at bounding box center [651, 25] width 1260 height 41
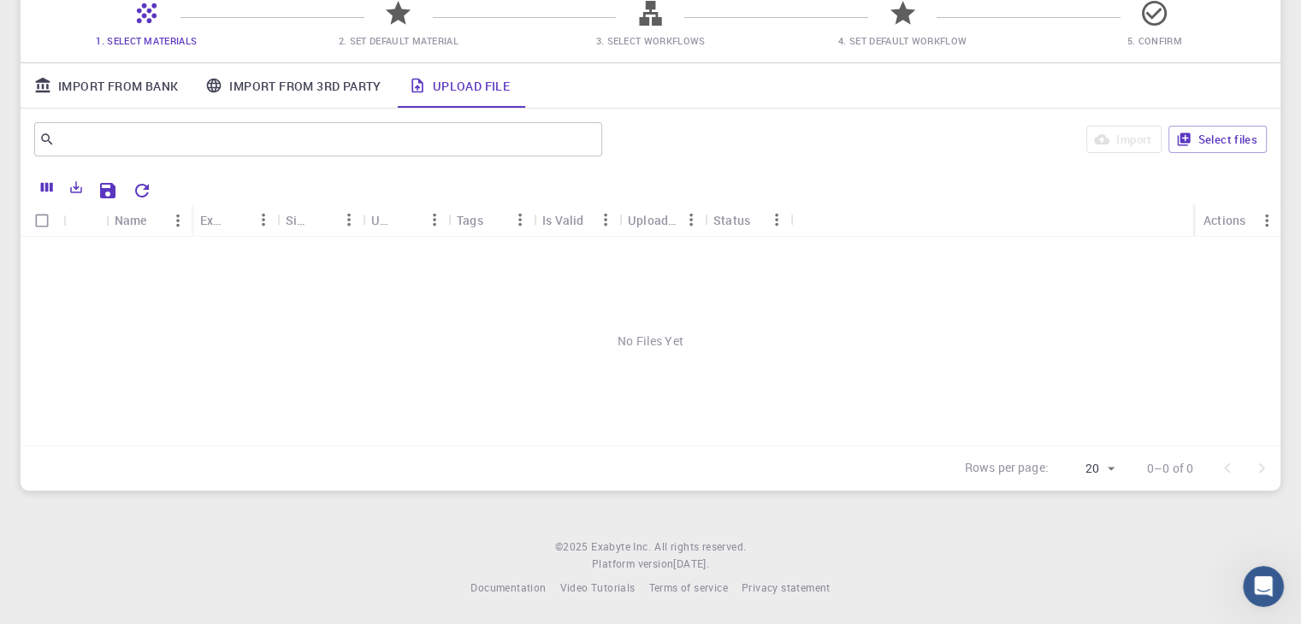
scroll to position [0, 0]
